Goal: Information Seeking & Learning: Learn about a topic

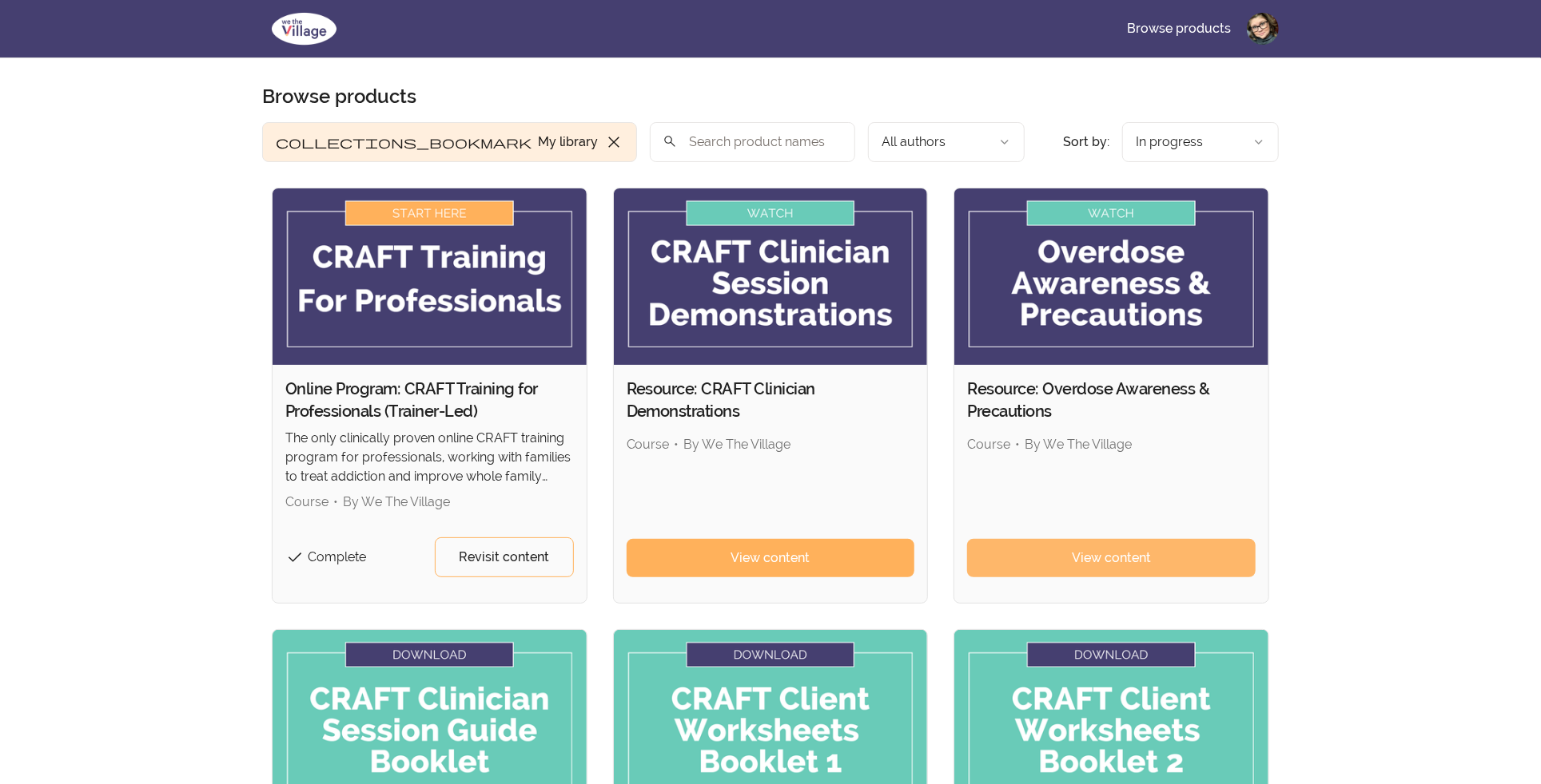
click at [1110, 564] on span "View content" at bounding box center [1111, 558] width 79 height 19
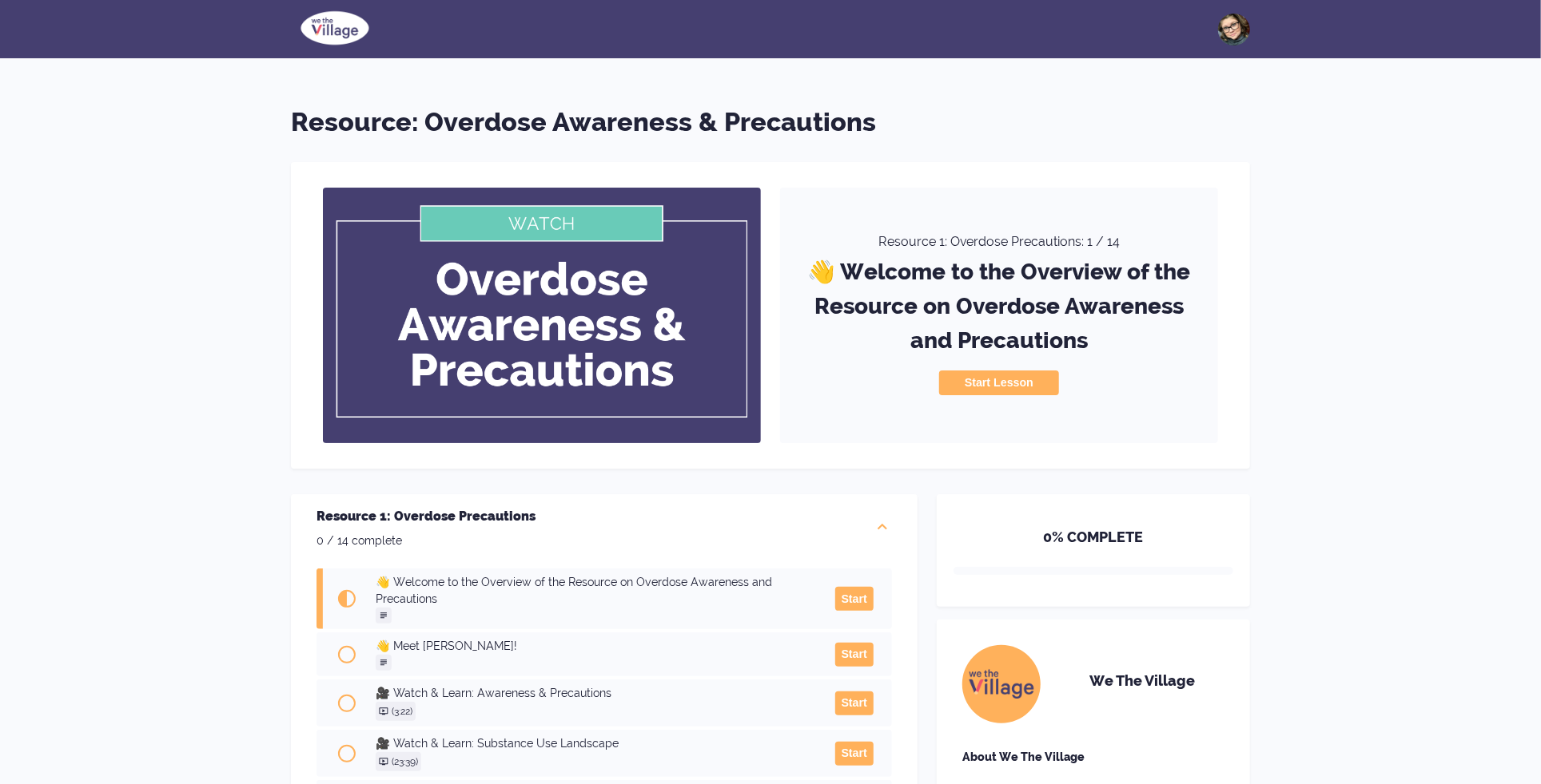
click at [960, 377] on button "Start Lesson" at bounding box center [999, 382] width 120 height 24
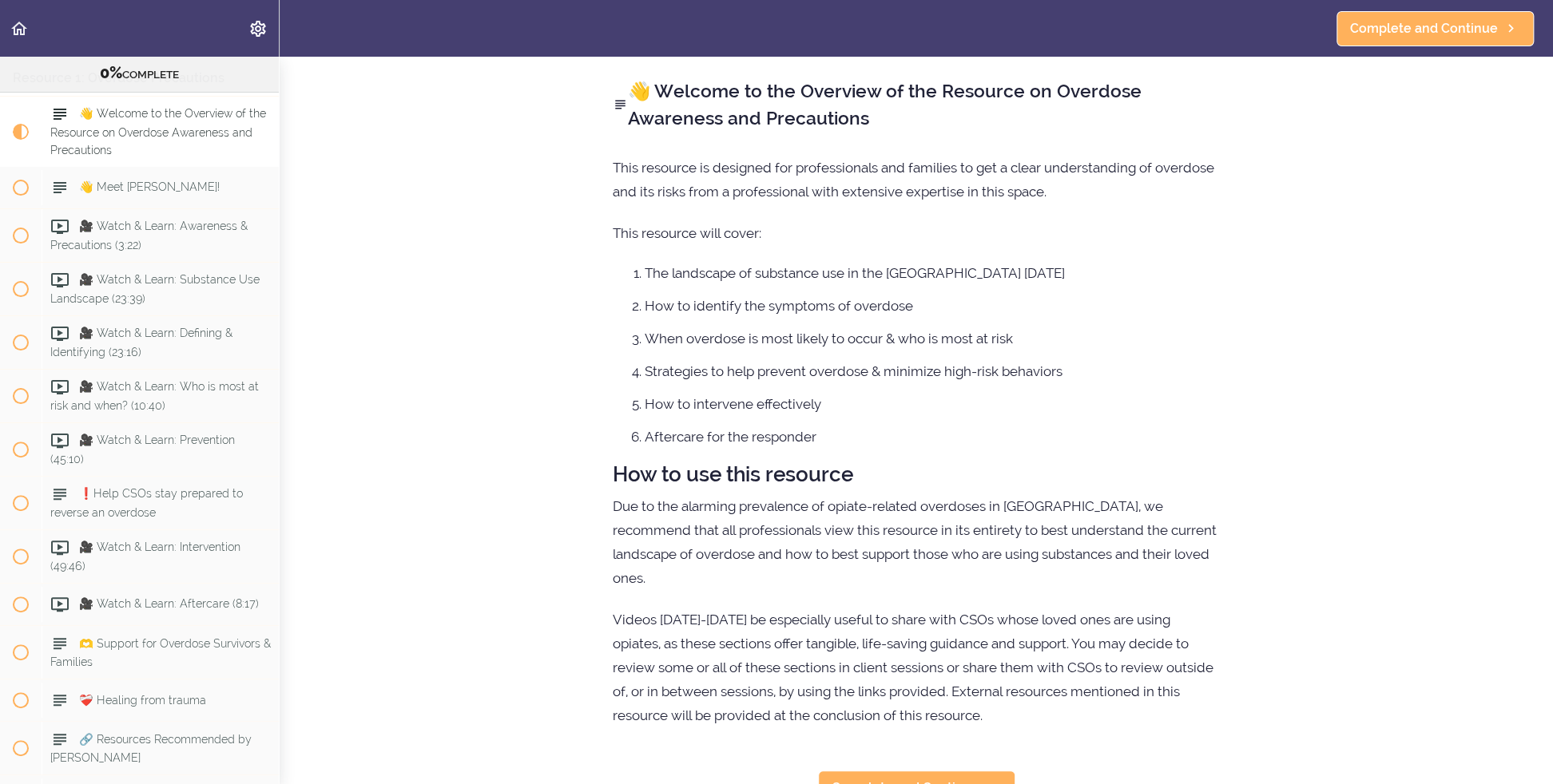
scroll to position [47, 0]
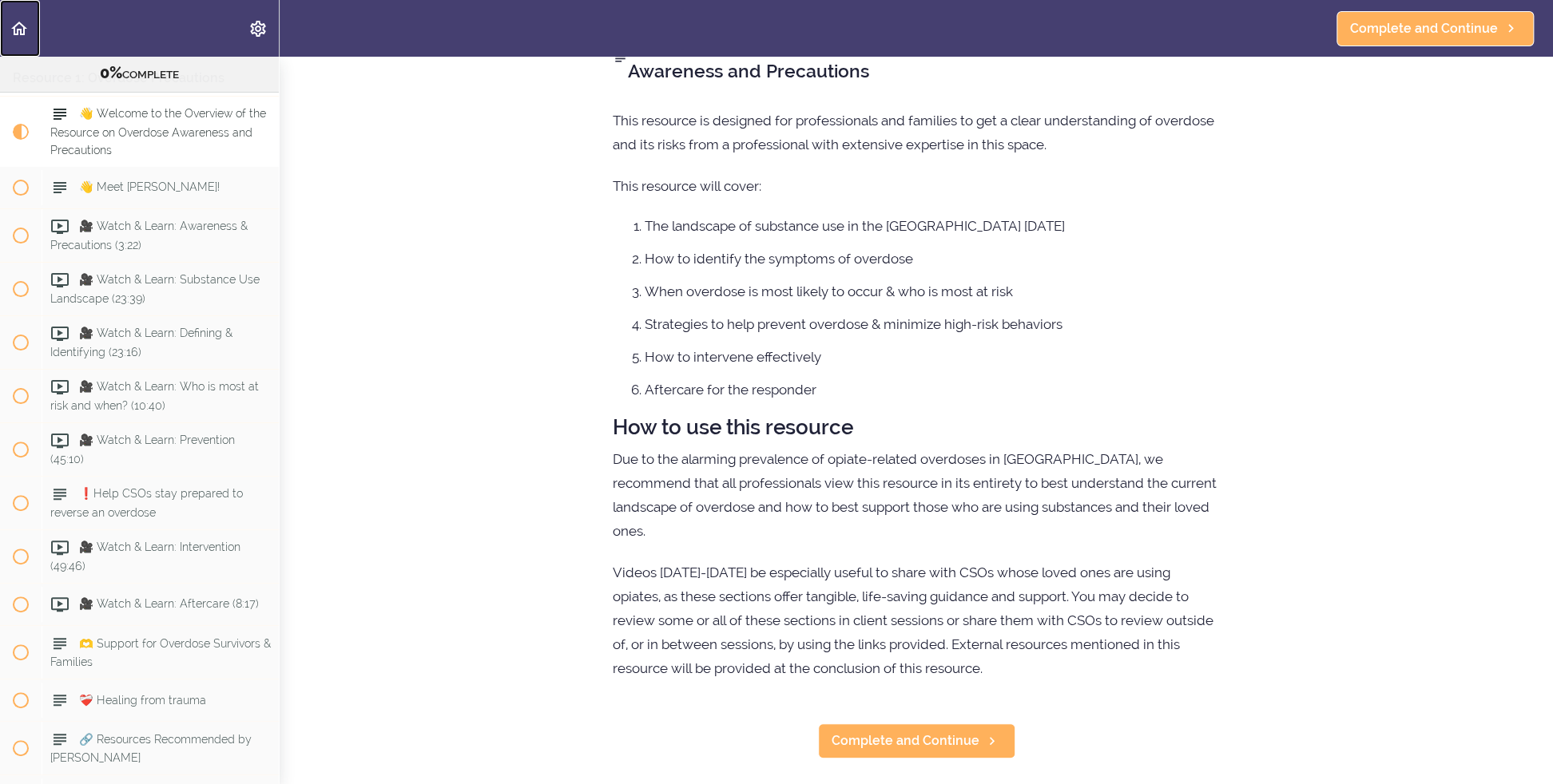
click at [9, 33] on link "Back to course curriculum" at bounding box center [20, 28] width 40 height 56
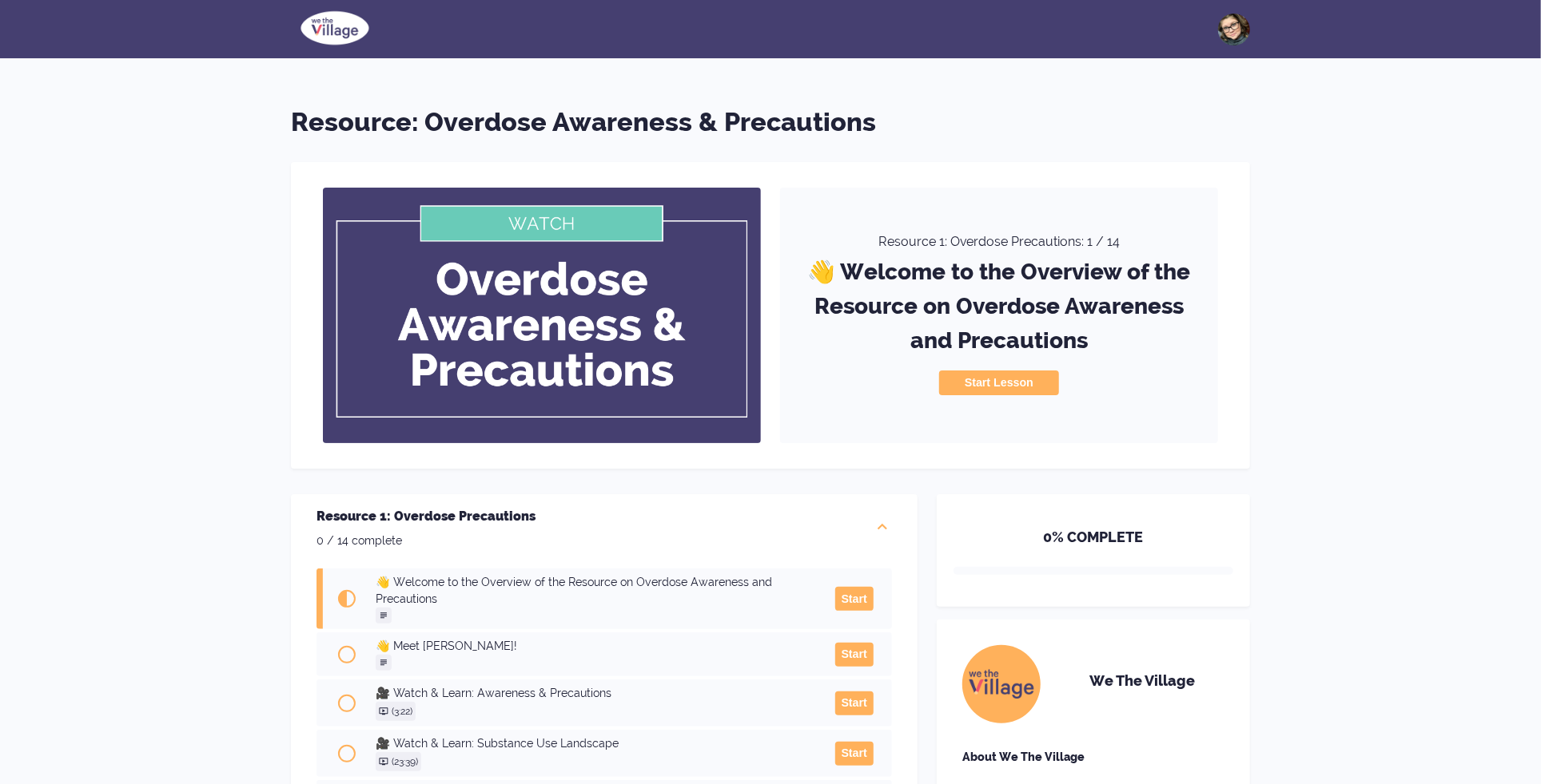
click at [1231, 34] on div at bounding box center [1233, 29] width 32 height 32
click at [1443, 426] on div "Edit Profile Manage Subscriptions Add / Change Credit Card Address Contact Log …" at bounding box center [770, 647] width 1541 height 1293
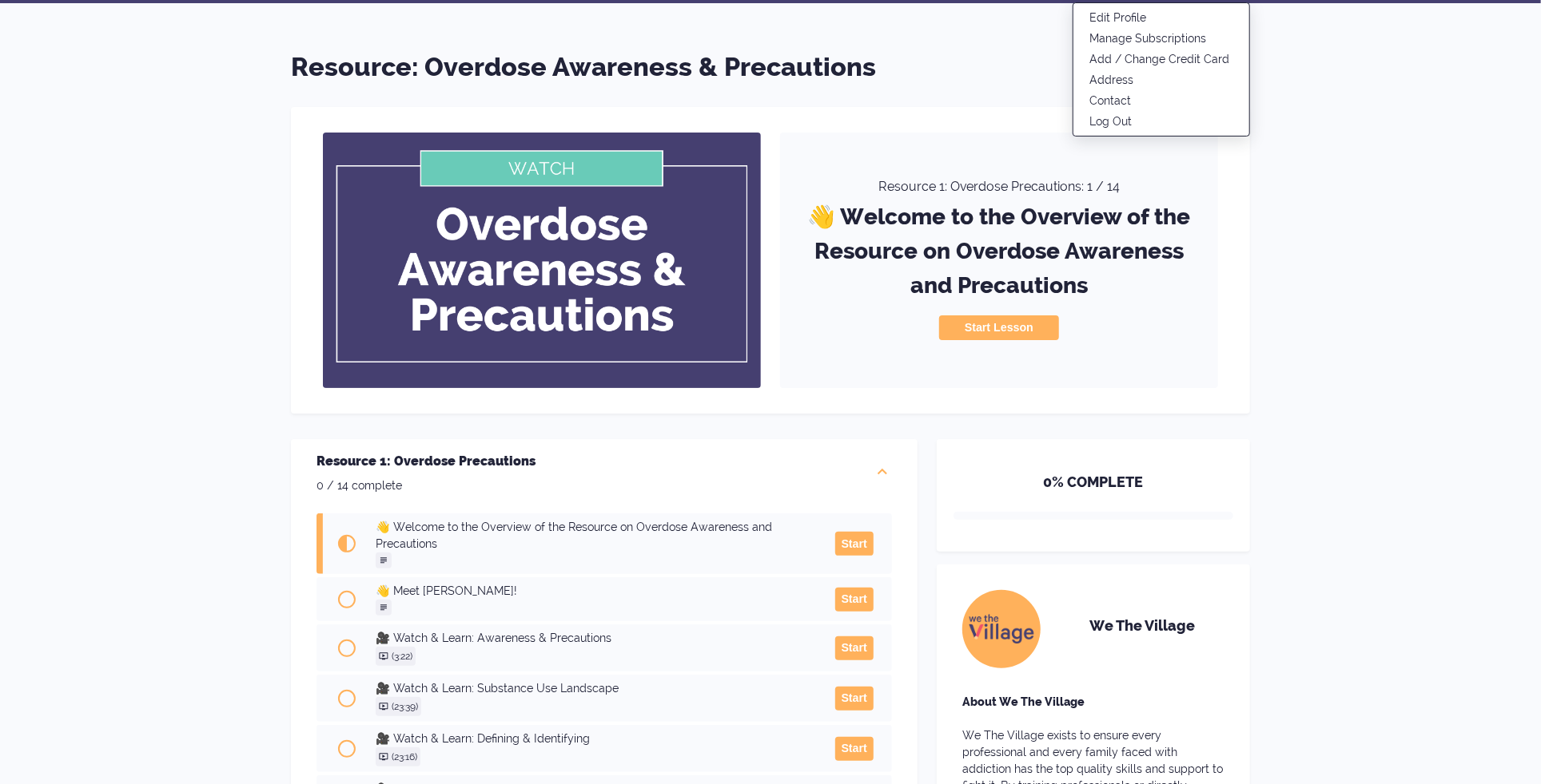
scroll to position [79, 0]
